Goal: Information Seeking & Learning: Learn about a topic

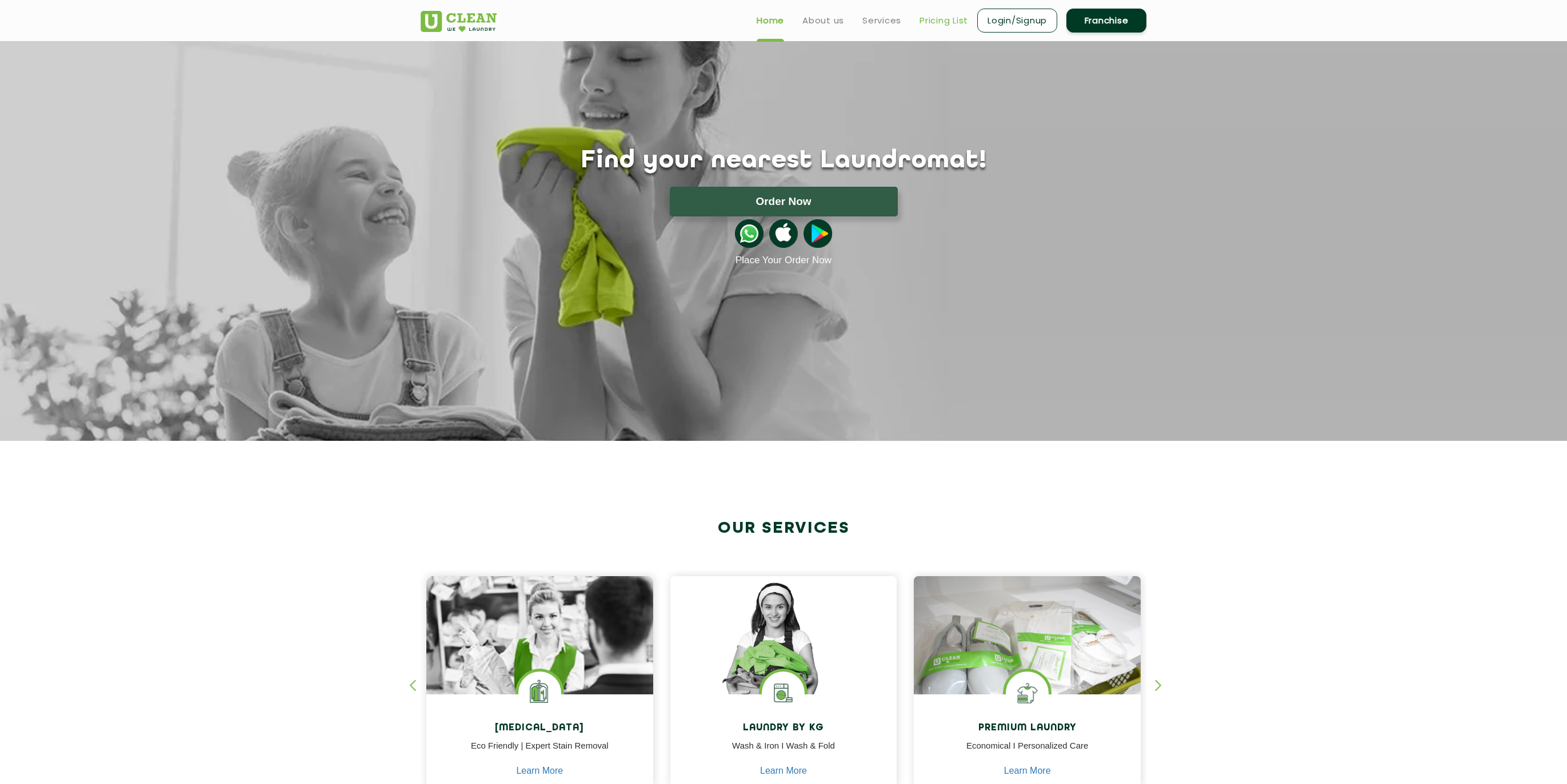
click at [940, 25] on link "Pricing List" at bounding box center [943, 20] width 48 height 14
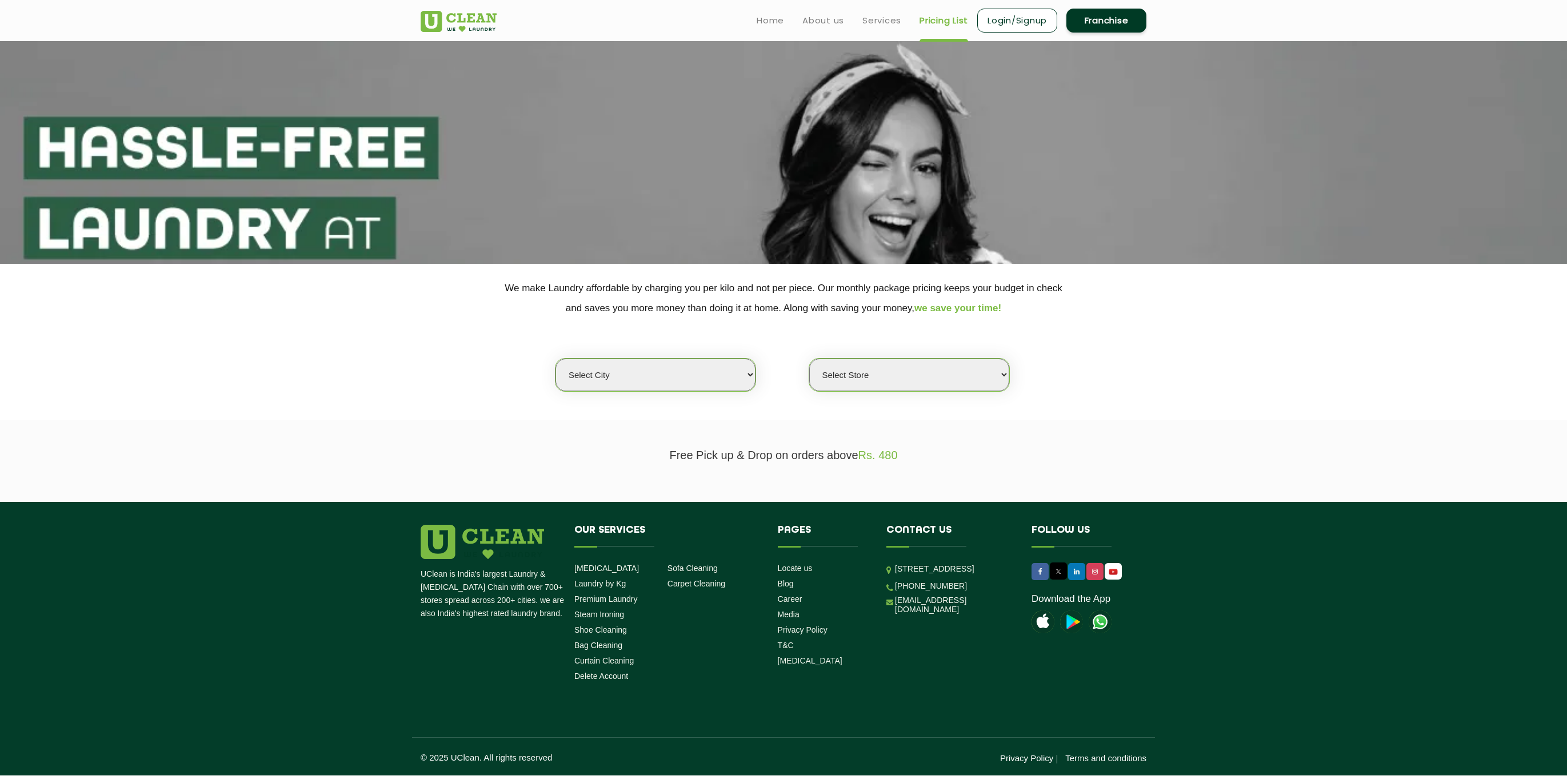
click at [661, 374] on select "Select city [GEOGRAPHIC_DATA] [GEOGRAPHIC_DATA] [GEOGRAPHIC_DATA] [GEOGRAPHIC_D…" at bounding box center [656, 375] width 200 height 32
select select "1"
click at [556, 358] on select "Select city [GEOGRAPHIC_DATA] [GEOGRAPHIC_DATA] [GEOGRAPHIC_DATA] [GEOGRAPHIC_D…" at bounding box center [656, 375] width 200 height 32
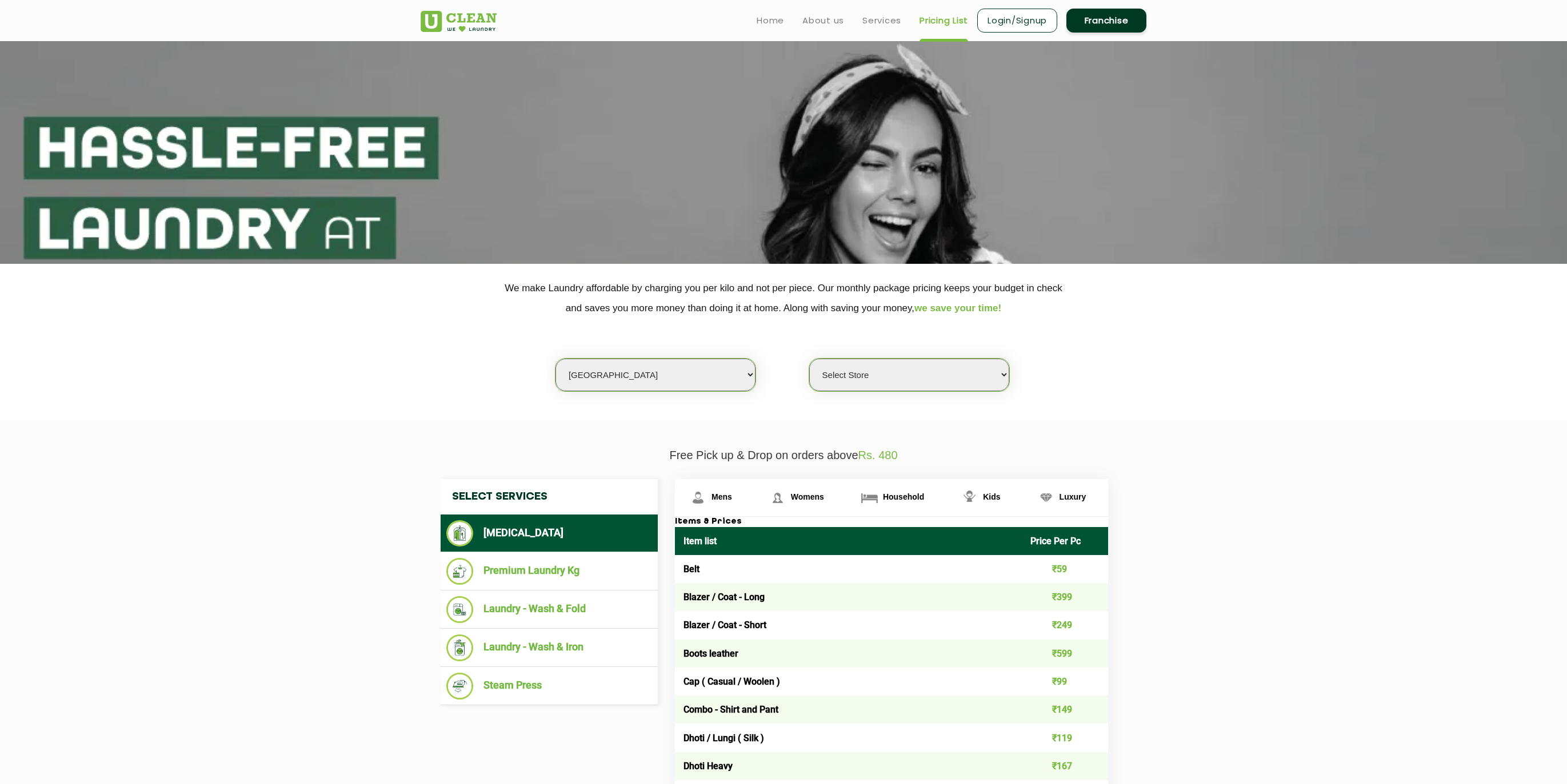
click at [927, 360] on select "Select Store [GEOGRAPHIC_DATA] [GEOGRAPHIC_DATA] 2 [GEOGRAPHIC_DATA] [PERSON_NA…" at bounding box center [909, 375] width 200 height 32
select select "26"
click at [809, 358] on select "Select Store [GEOGRAPHIC_DATA] [GEOGRAPHIC_DATA] 2 [GEOGRAPHIC_DATA] [PERSON_NA…" at bounding box center [909, 375] width 200 height 32
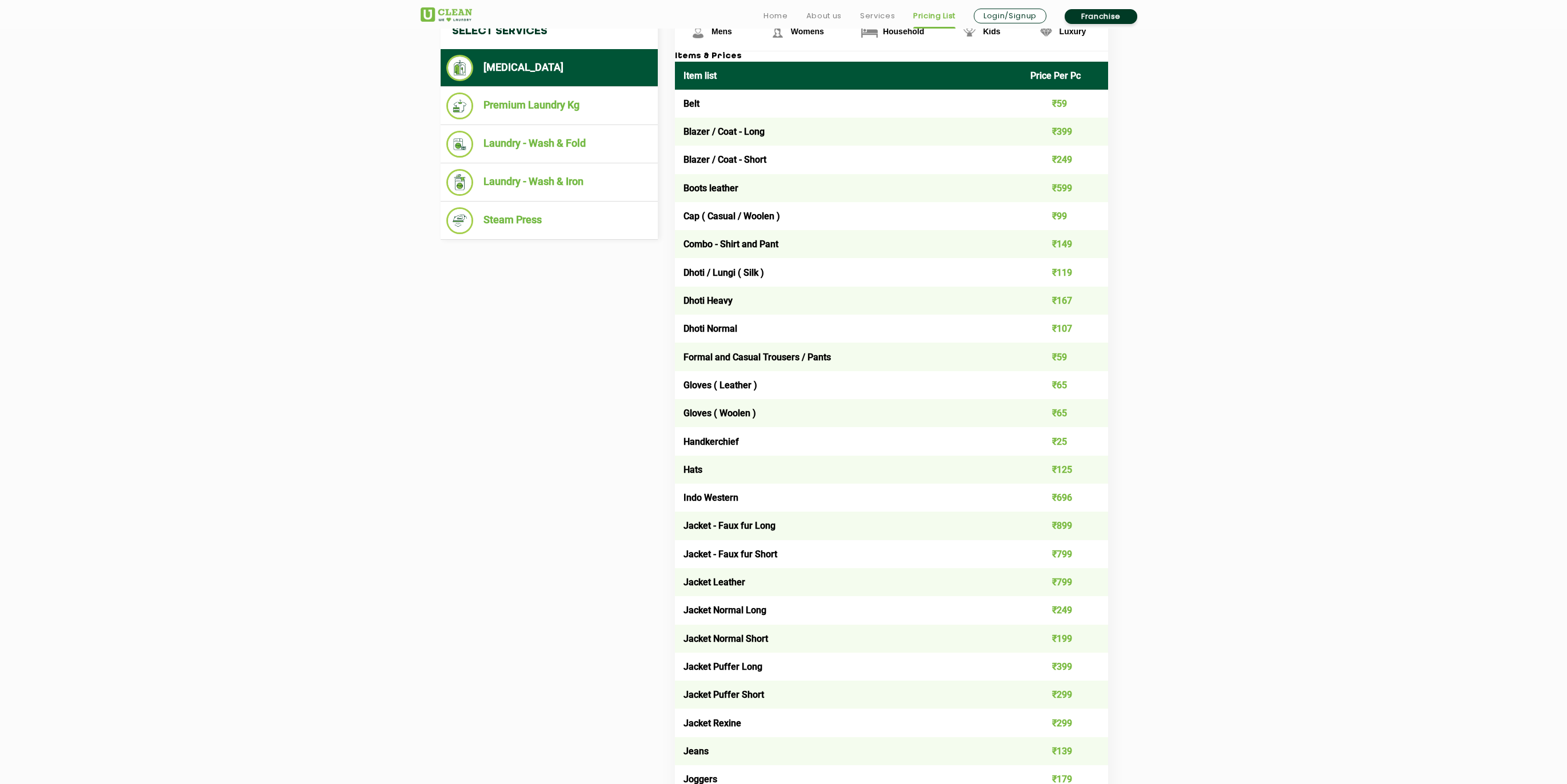
scroll to position [482, 0]
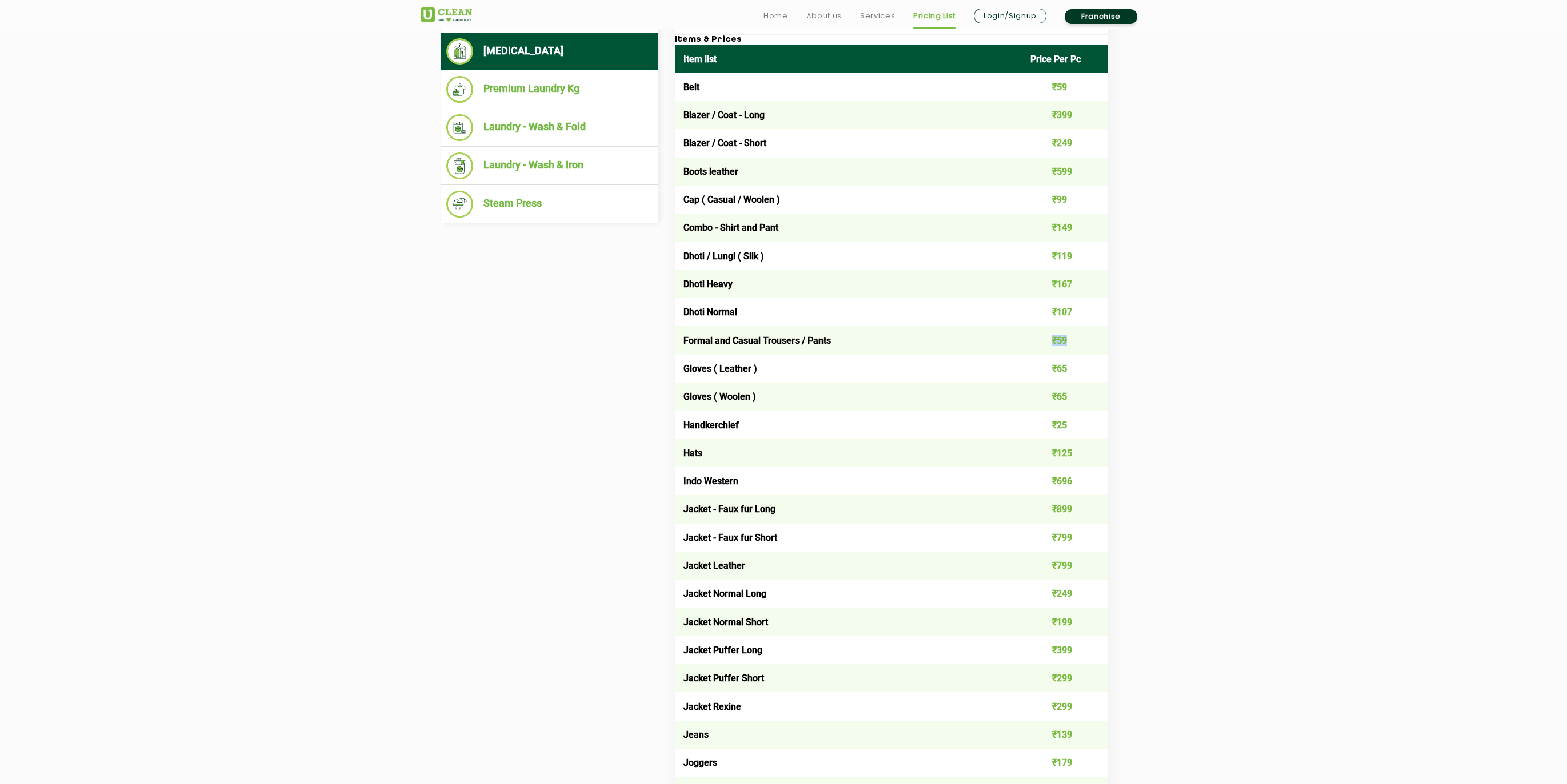
drag, startPoint x: 1050, startPoint y: 335, endPoint x: 1066, endPoint y: 336, distance: 16.0
click at [1066, 336] on td "₹59" at bounding box center [1065, 340] width 87 height 28
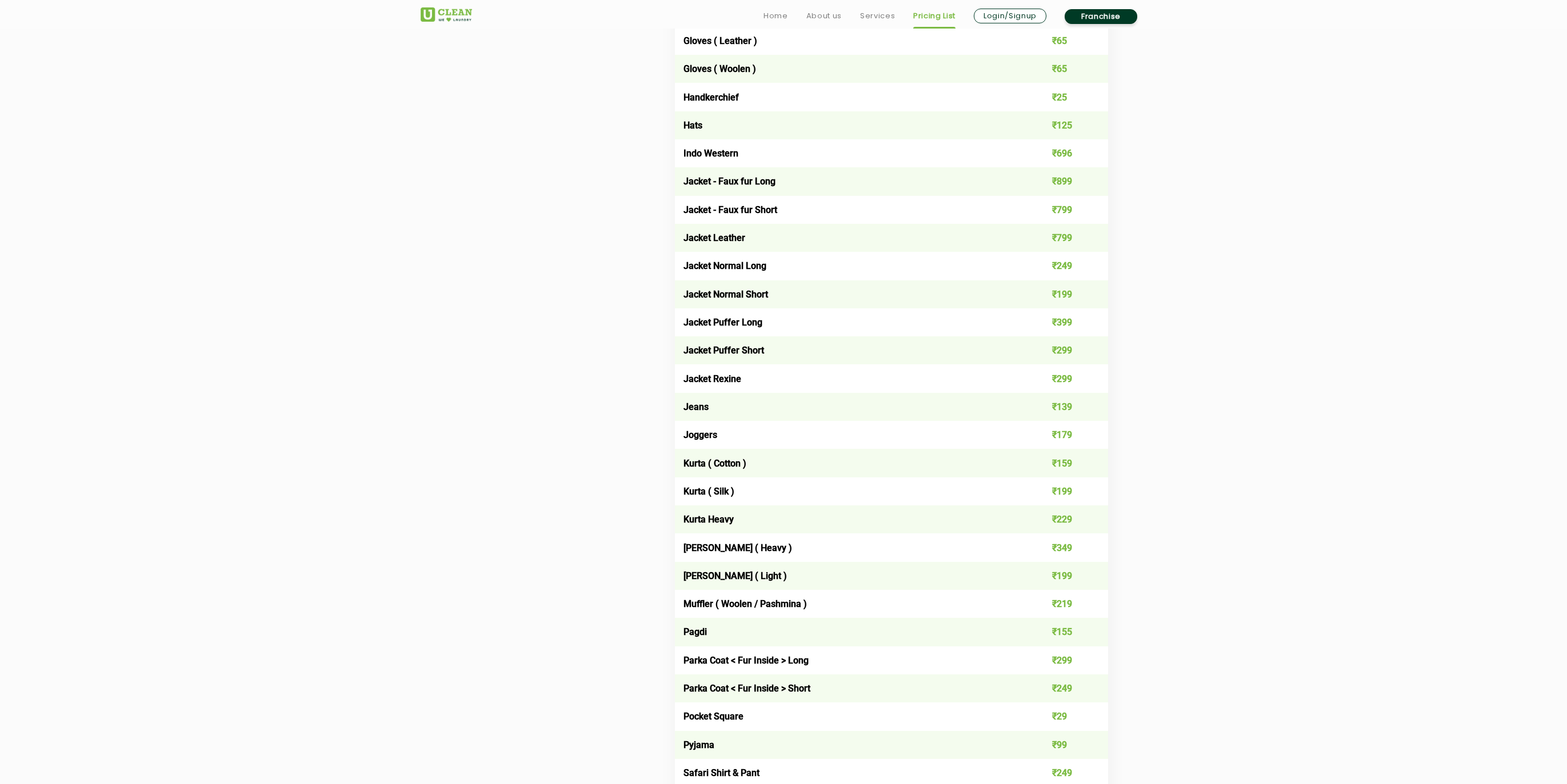
scroll to position [816, 0]
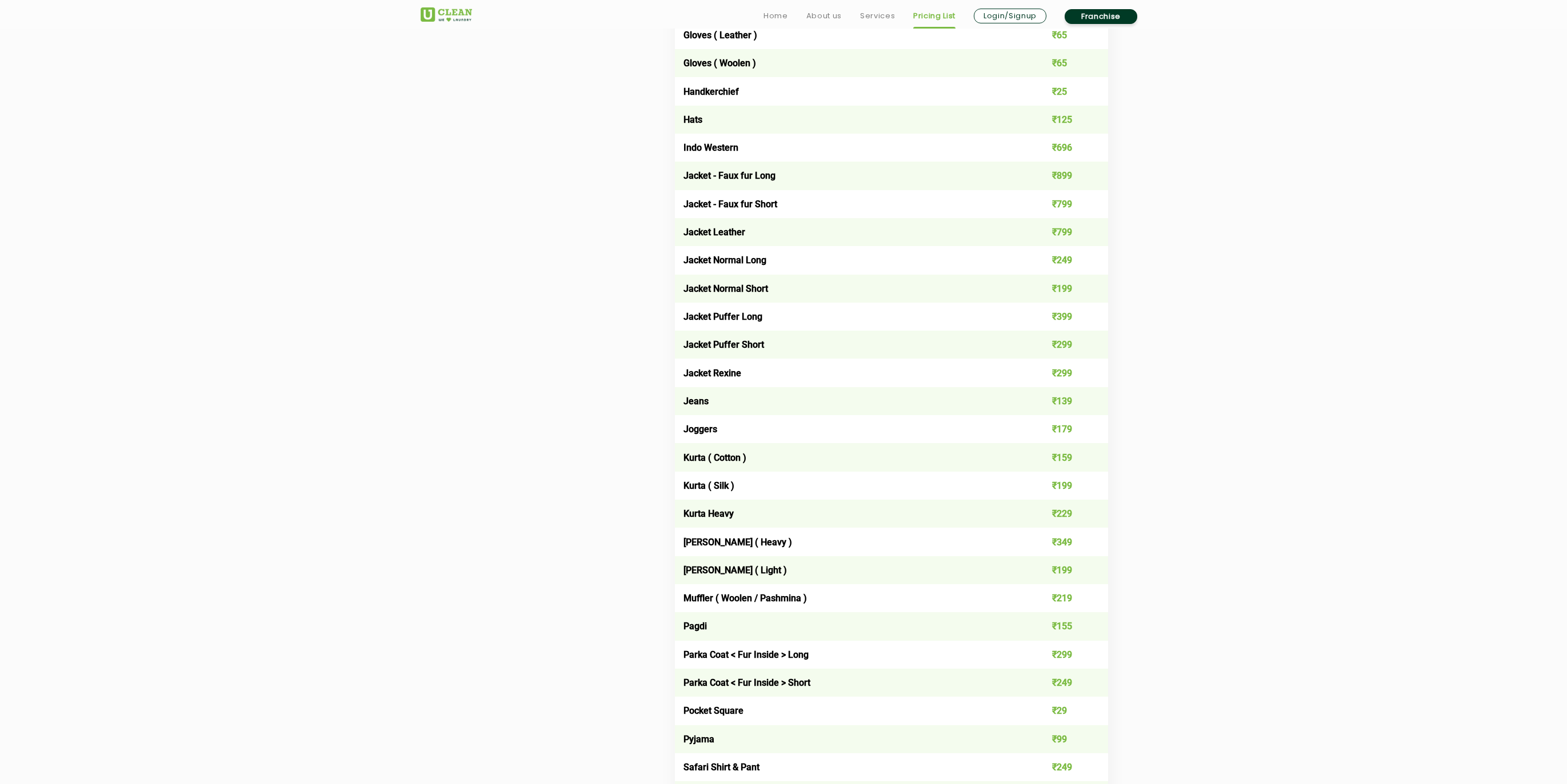
drag, startPoint x: 1054, startPoint y: 420, endPoint x: 1080, endPoint y: 422, distance: 26.1
click at [1080, 422] on td "₹179" at bounding box center [1065, 429] width 87 height 28
drag, startPoint x: 1080, startPoint y: 422, endPoint x: 1056, endPoint y: 424, distance: 24.1
click at [1056, 424] on td "₹179" at bounding box center [1065, 429] width 87 height 28
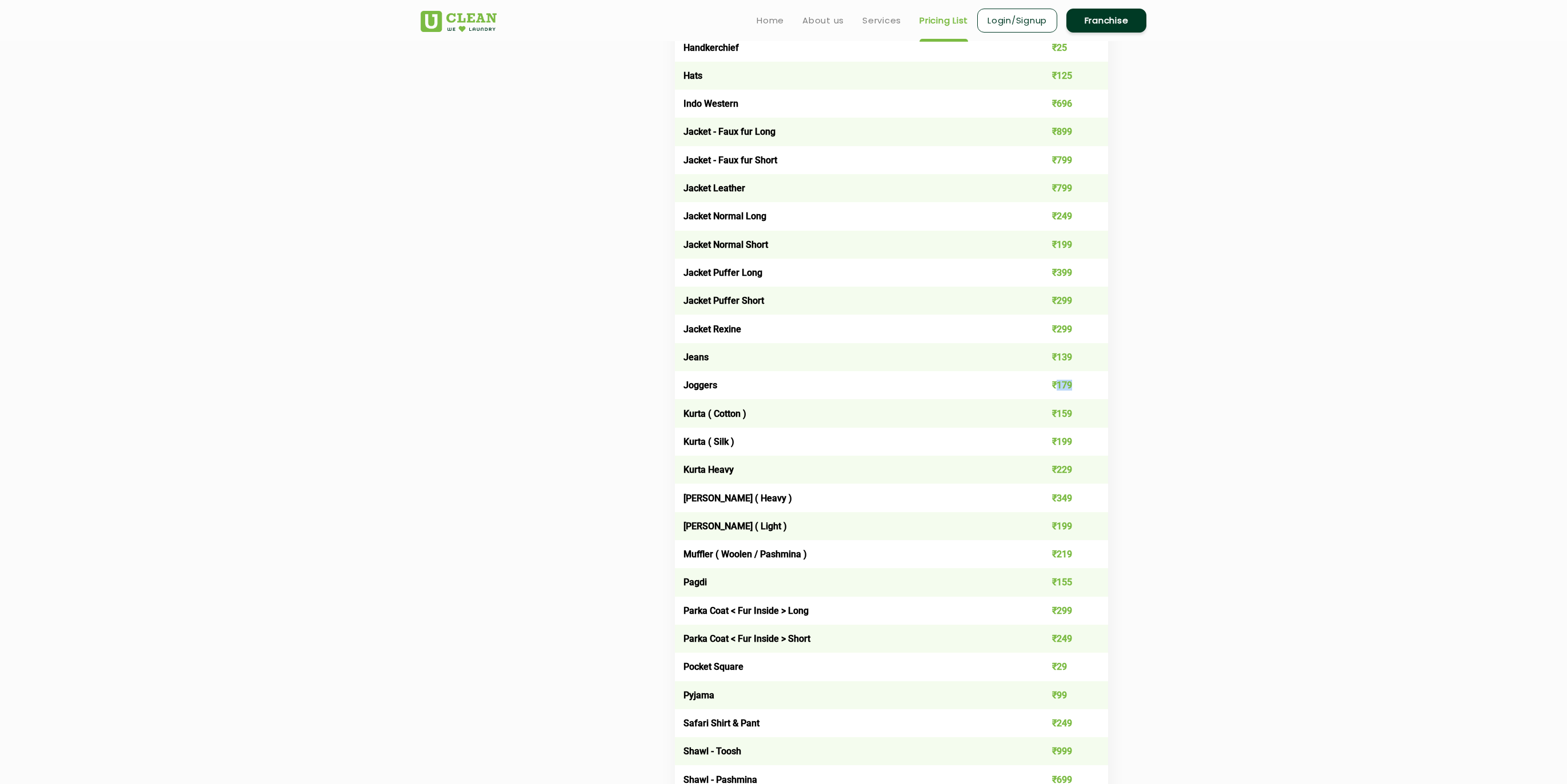
scroll to position [661, 0]
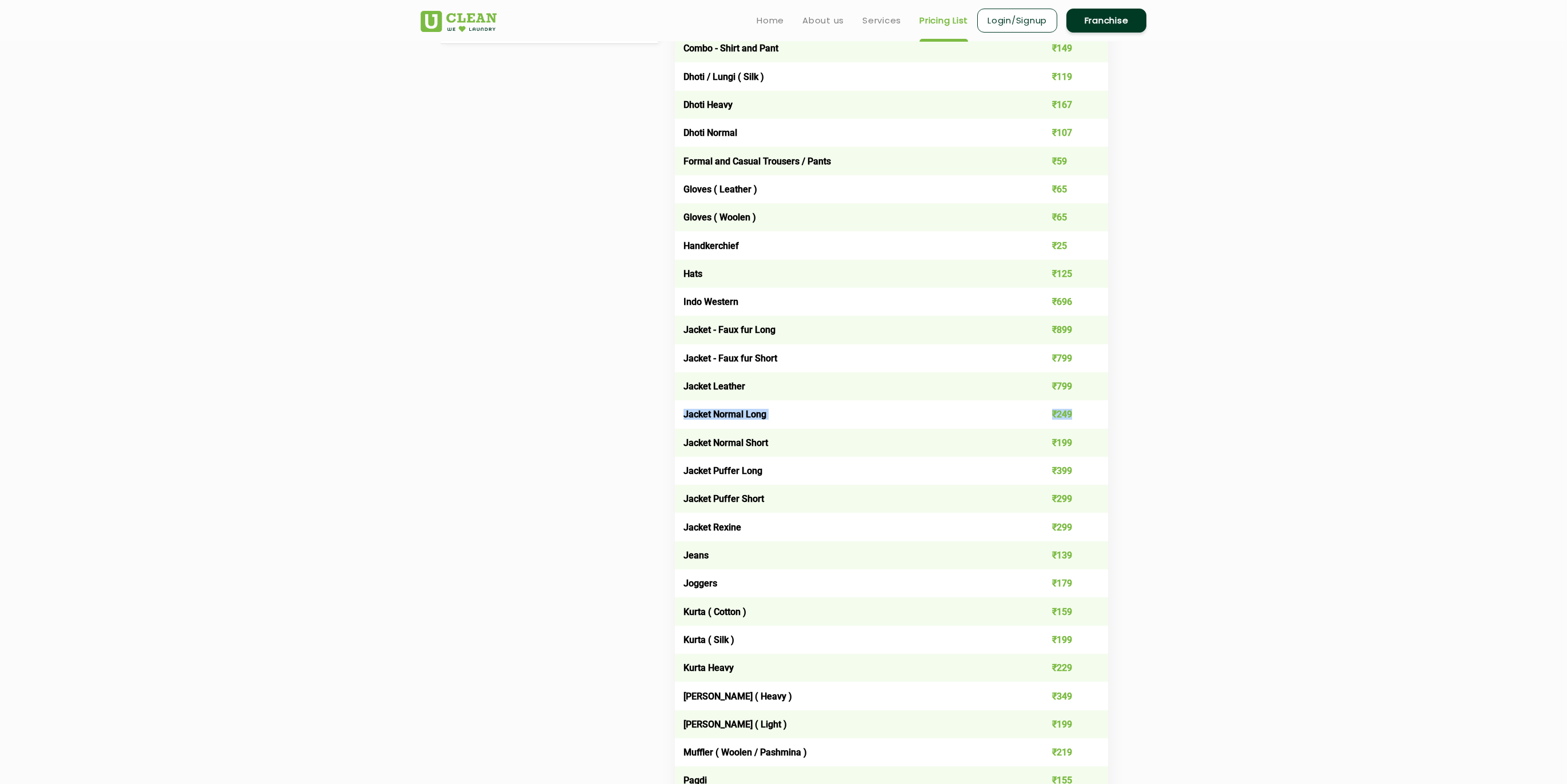
drag, startPoint x: 685, startPoint y: 411, endPoint x: 1080, endPoint y: 411, distance: 395.0
click at [1080, 411] on tr "Jacket Normal Long ₹249" at bounding box center [891, 414] width 433 height 28
drag, startPoint x: 689, startPoint y: 437, endPoint x: 1082, endPoint y: 437, distance: 393.0
click at [1081, 437] on tr "Jacket Normal Short ₹199" at bounding box center [891, 442] width 433 height 28
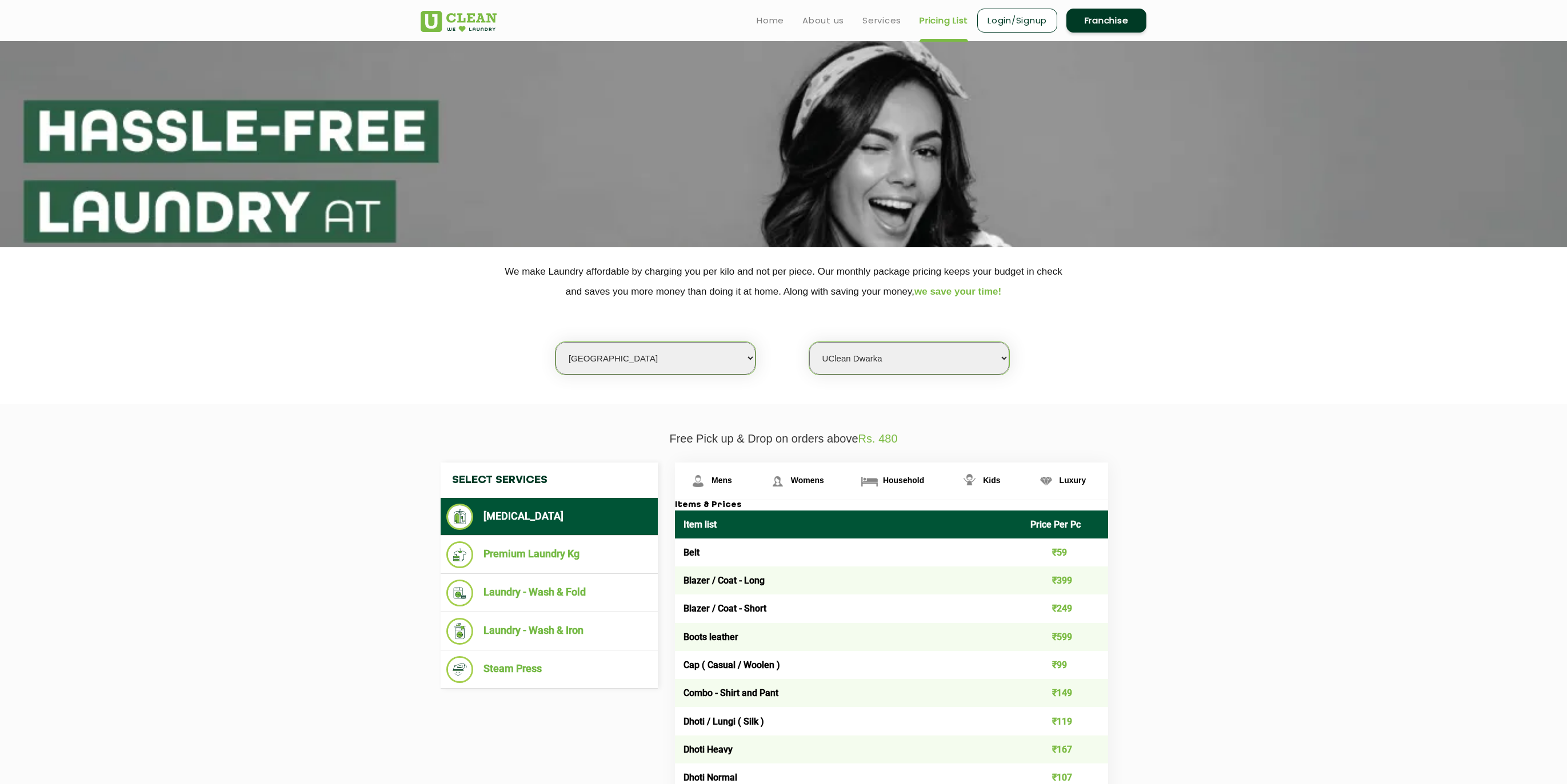
scroll to position [0, 0]
